Goal: Task Accomplishment & Management: Complete application form

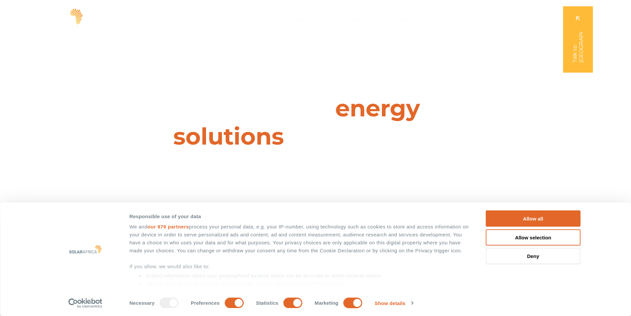
scroll to position [2343, 0]
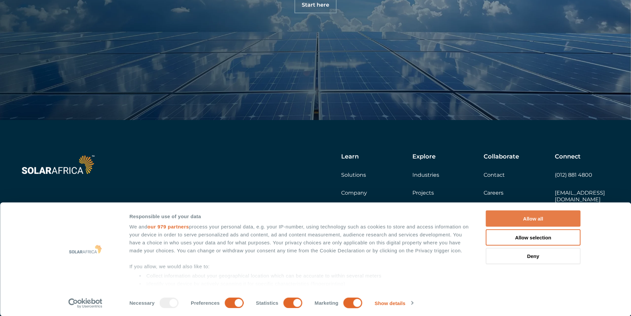
click at [497, 220] on button "Allow all" at bounding box center [533, 218] width 95 height 16
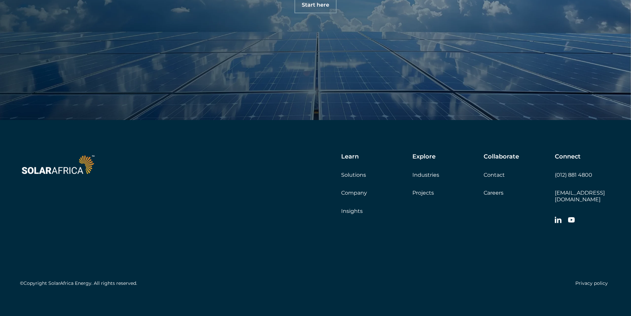
click at [490, 179] on div "Collaborate Contact Careers Get a quote" at bounding box center [519, 174] width 71 height 43
click at [490, 172] on link "Contact" at bounding box center [494, 175] width 21 height 6
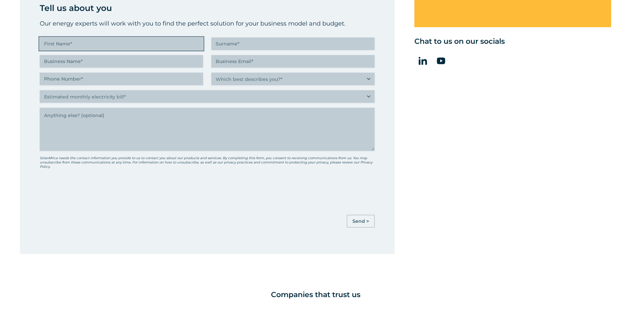
click at [119, 45] on input "First Name (Required)" at bounding box center [121, 43] width 163 height 13
type input "[PERSON_NAME]"
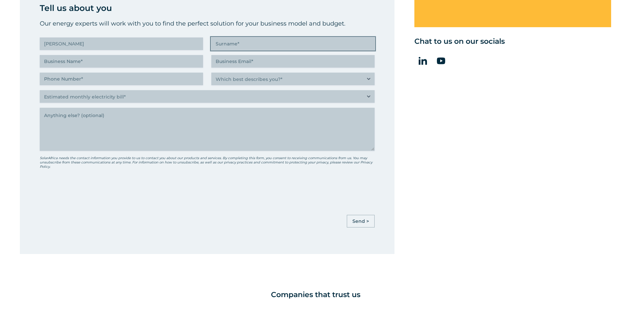
type input "[PERSON_NAME]"
type input "Professional Company Page"
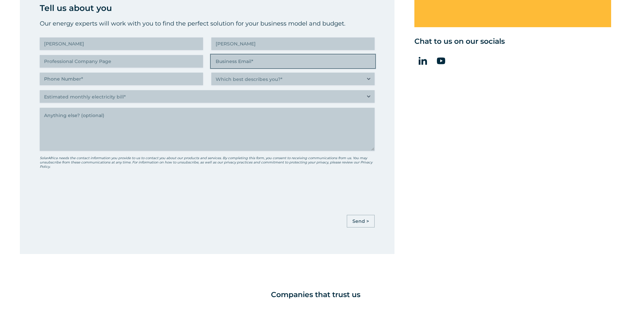
type input "[EMAIL_ADDRESS][DOMAIN_NAME]"
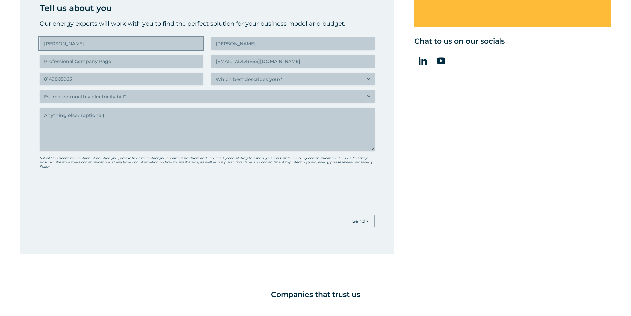
type input "[PHONE_NUMBER]"
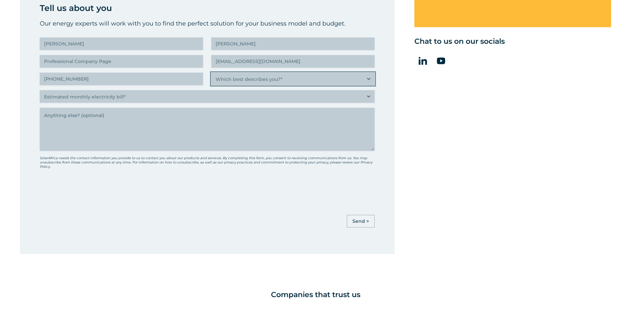
click at [221, 77] on select "Which best describes you?* Researching and identifying the best energy solution…" at bounding box center [292, 79] width 163 height 13
select select "Researching and identifying the best energy solutions on behalf of the business…"
click at [211, 73] on select "Which best describes you?* Researching and identifying the best energy solution…" at bounding box center [292, 79] width 163 height 13
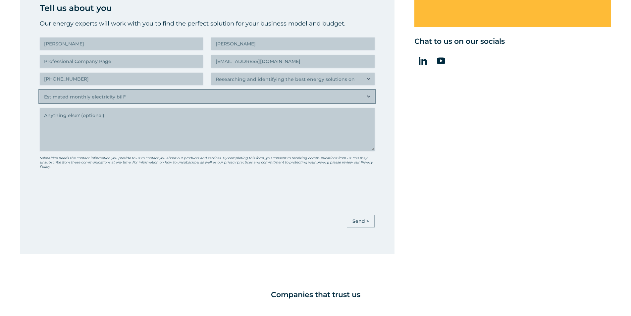
click at [226, 98] on select "Estimated monthly electricity bill* Less than R500K More than R500K" at bounding box center [207, 96] width 335 height 13
select select "Less than R500K"
click at [40, 90] on select "Estimated monthly electricity bill* Less than R500K More than R500K" at bounding box center [207, 96] width 335 height 13
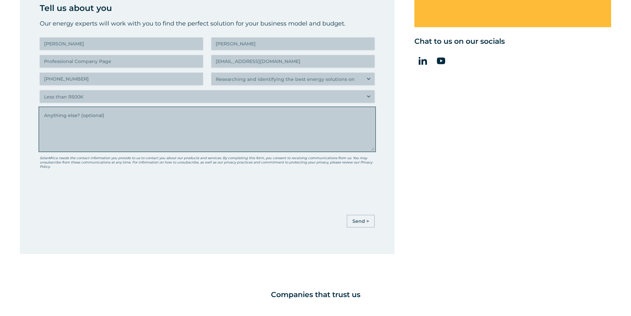
drag, startPoint x: 93, startPoint y: 120, endPoint x: 96, endPoint y: 124, distance: 5.2
click at [93, 121] on textarea "Anything else" at bounding box center [207, 129] width 335 height 43
paste textarea "Wikipedia is considered to be the World’s most significant tool for reference m…"
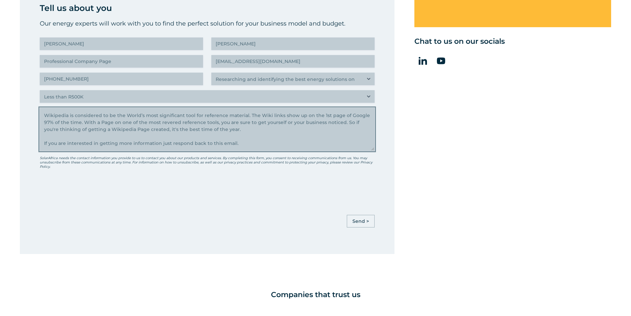
scroll to position [51, 0]
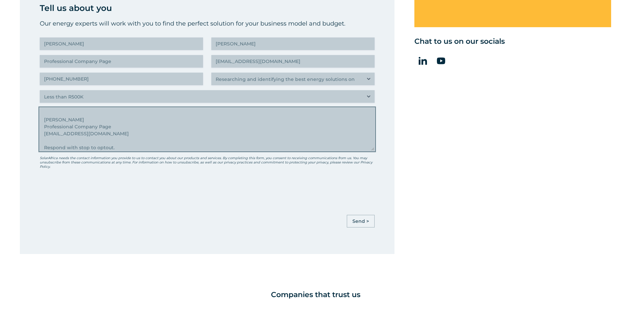
type textarea "Wikipedia is considered to be the World’s most significant tool for reference m…"
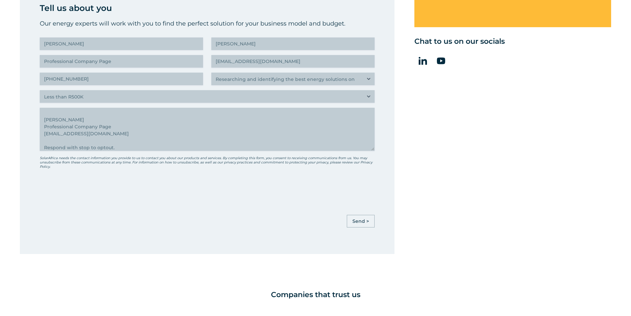
drag, startPoint x: 362, startPoint y: 223, endPoint x: 365, endPoint y: 219, distance: 4.7
click at [363, 222] on div "" (Required) " indicates required fields Tell us about you Our energy experts w…" at bounding box center [207, 120] width 335 height 238
click at [365, 219] on input "Send >" at bounding box center [361, 221] width 28 height 13
